Goal: Task Accomplishment & Management: Use online tool/utility

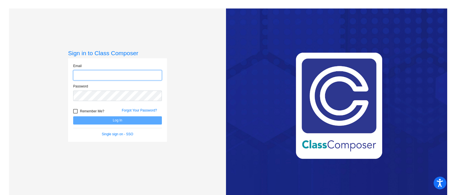
type input "[EMAIL_ADDRESS][PERSON_NAME][DOMAIN_NAME]"
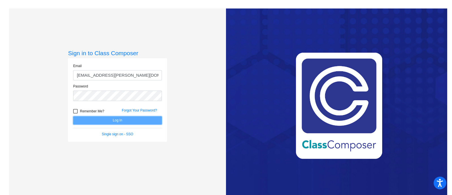
click at [130, 122] on button "Log In" at bounding box center [117, 120] width 89 height 8
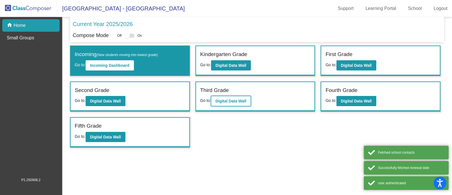
click at [220, 101] on b "Digital Data Wall" at bounding box center [231, 101] width 31 height 5
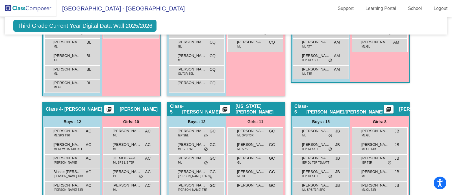
drag, startPoint x: 220, startPoint y: 101, endPoint x: 403, endPoint y: 99, distance: 182.9
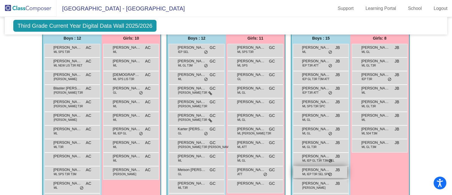
scroll to position [404, 0]
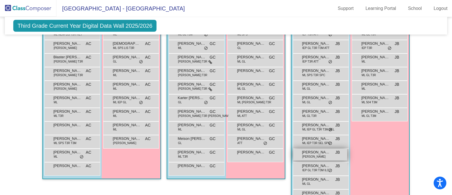
click at [311, 154] on div "Junior [PERSON_NAME] ML [PERSON_NAME] lock do_not_disturb_alt" at bounding box center [320, 155] width 54 height 12
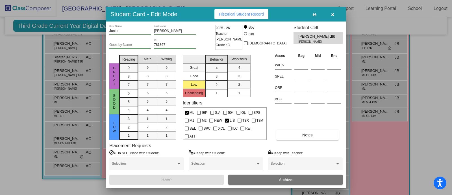
drag, startPoint x: 231, startPoint y: 84, endPoint x: 233, endPoint y: 89, distance: 6.1
click at [233, 89] on mat-selection-list "Workskills 4 3 2 1" at bounding box center [239, 75] width 23 height 45
click at [234, 89] on div "1" at bounding box center [239, 93] width 11 height 8
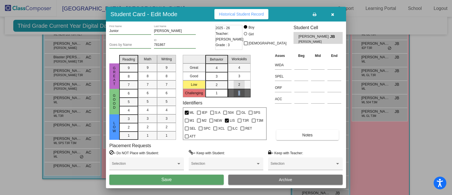
drag, startPoint x: 233, startPoint y: 89, endPoint x: 235, endPoint y: 62, distance: 27.7
click at [235, 62] on mat-selection-list "Workskills 4 3 2 1" at bounding box center [239, 75] width 23 height 45
